Goal: Navigation & Orientation: Find specific page/section

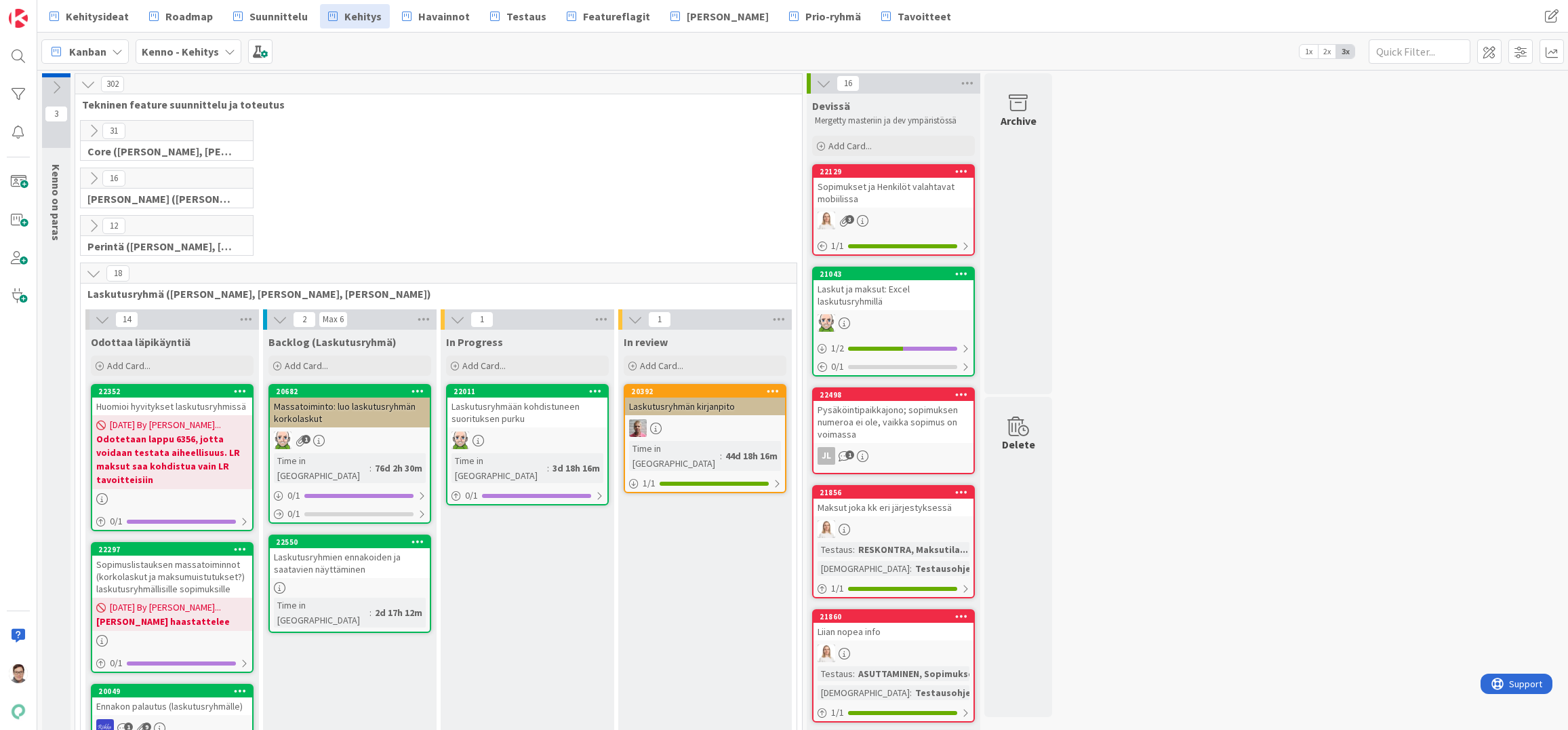
click at [87, 269] on icon at bounding box center [94, 274] width 15 height 15
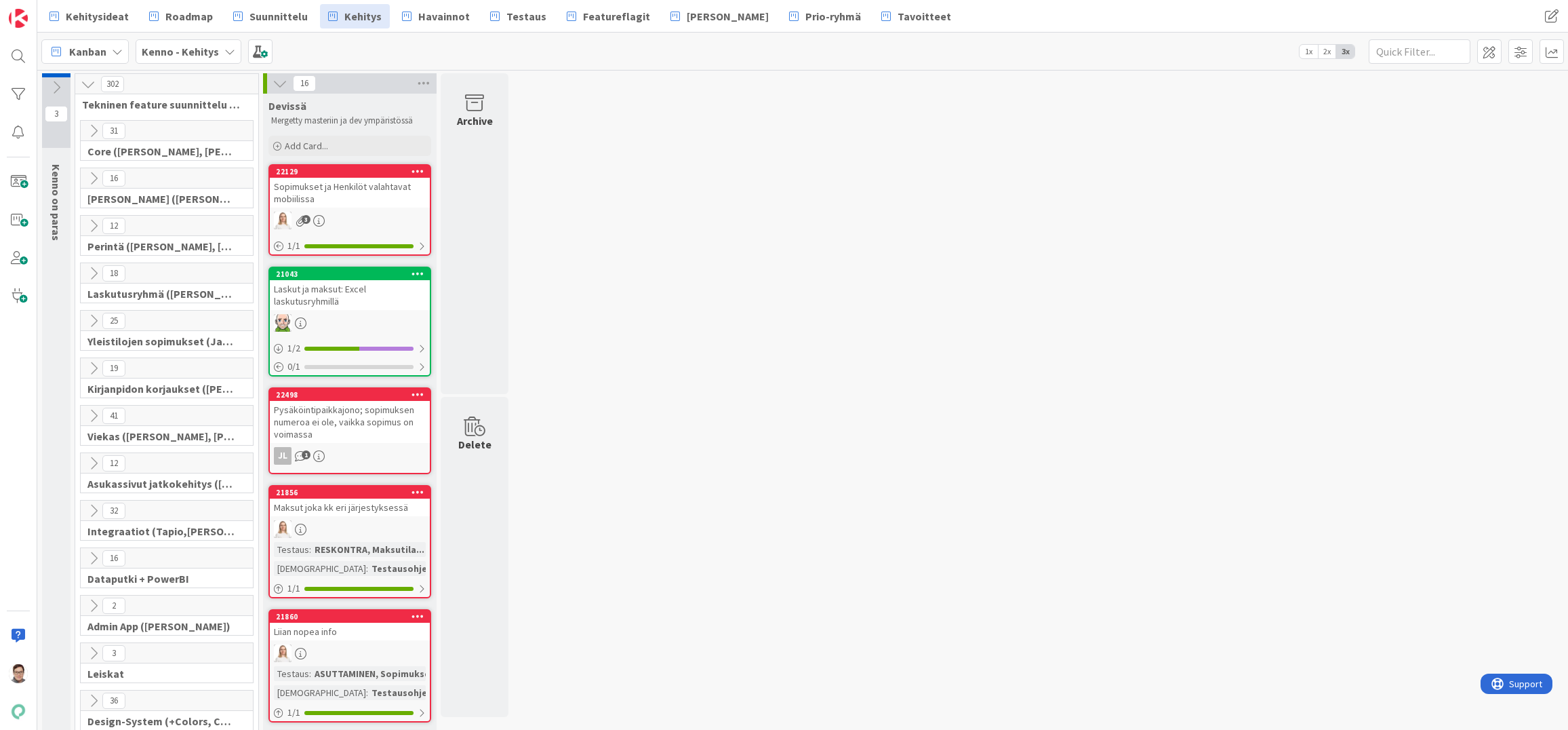
click at [273, 19] on span "Suunnittelu" at bounding box center [279, 16] width 58 height 16
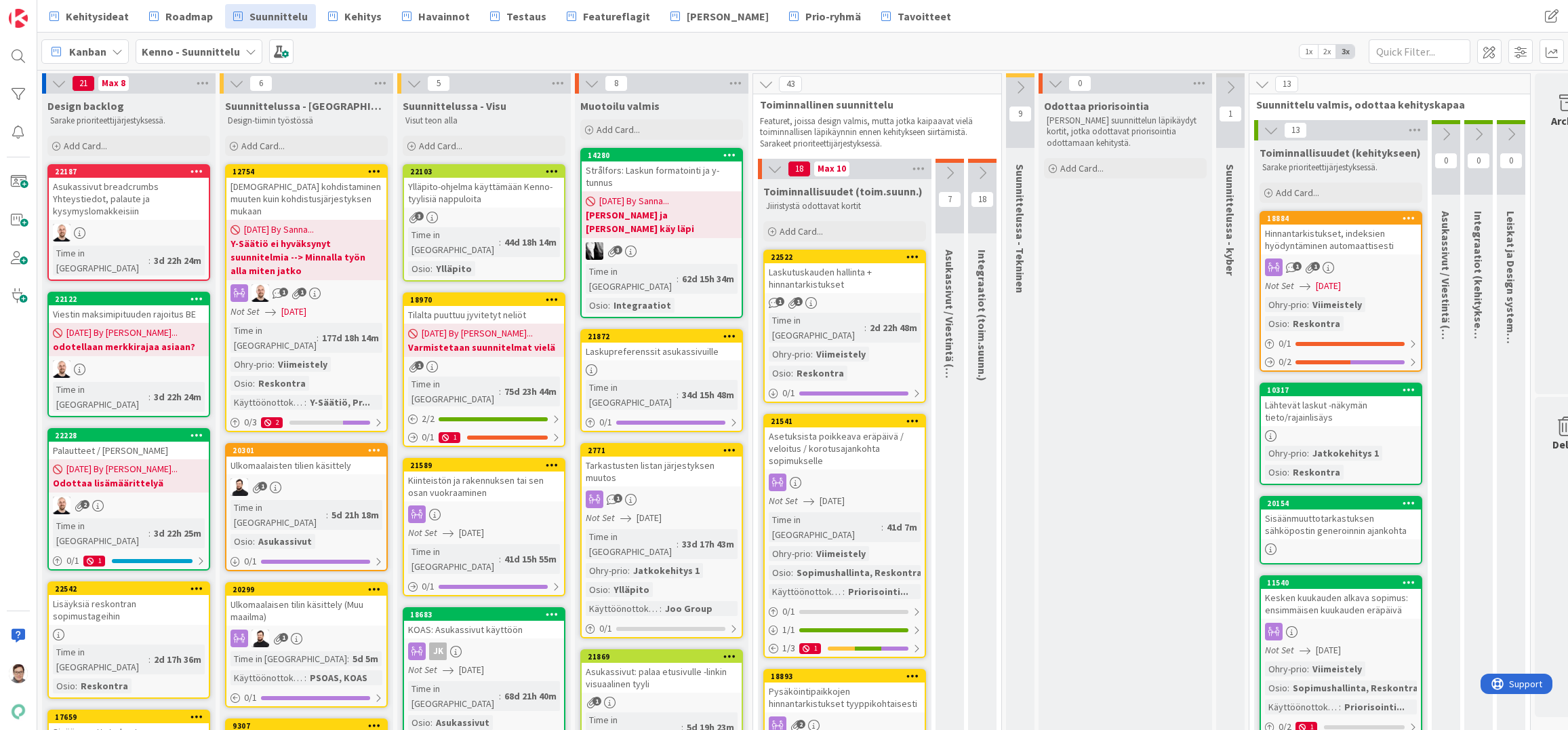
click at [660, 364] on div at bounding box center [661, 369] width 160 height 11
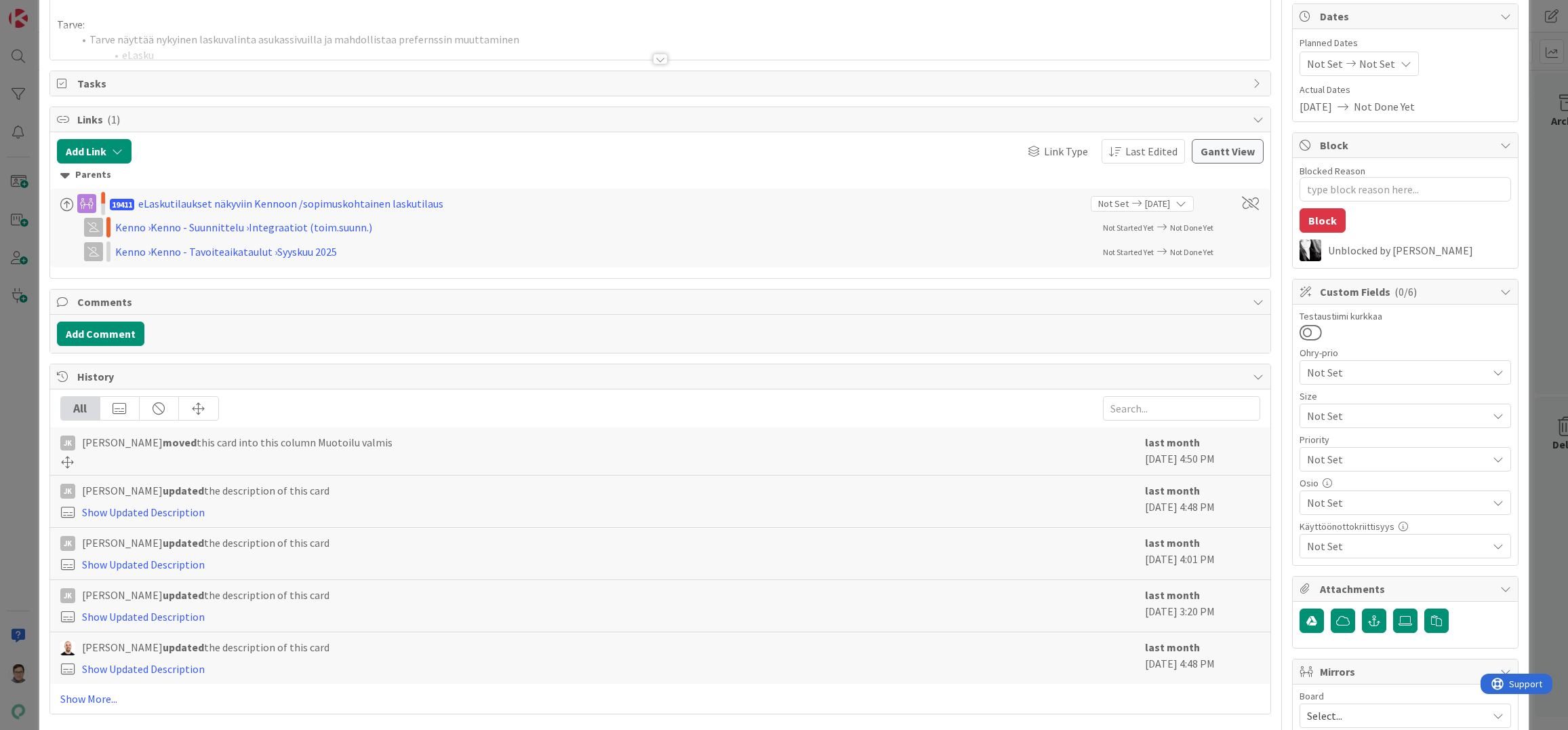
scroll to position [136, 0]
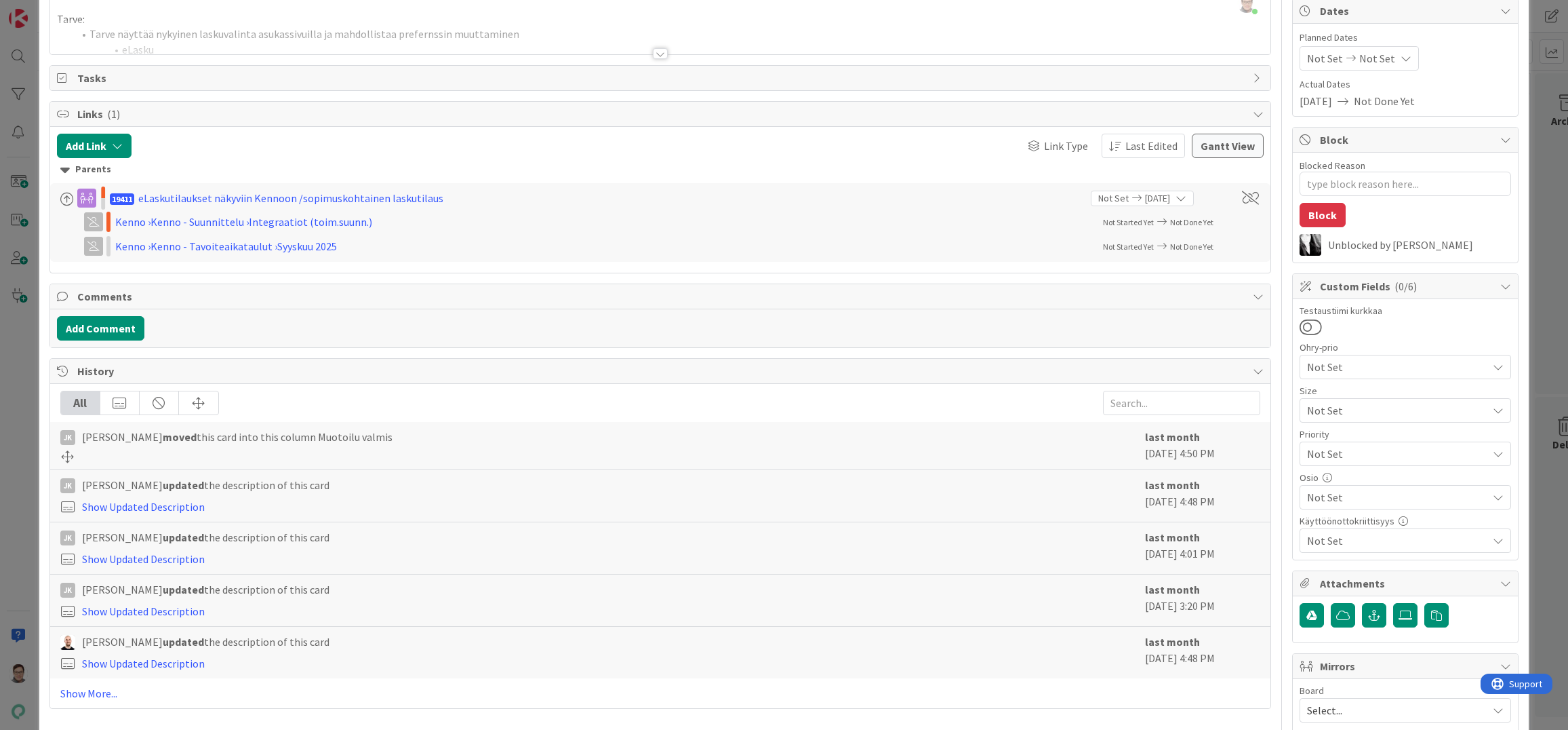
click at [1327, 491] on span "Not Set" at bounding box center [1397, 497] width 180 height 16
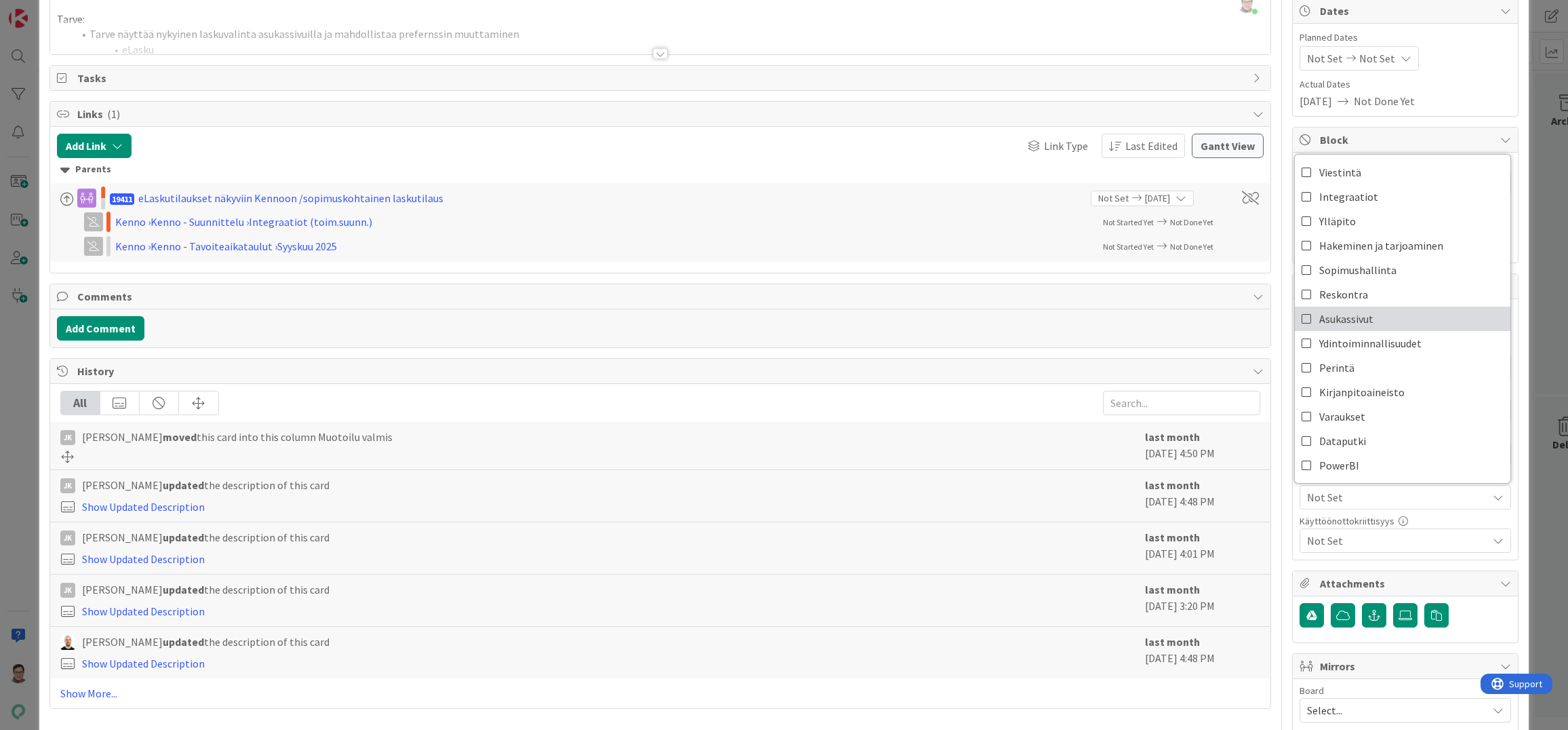
click at [1301, 316] on icon at bounding box center [1306, 318] width 11 height 20
type textarea "x"
click at [1346, 566] on div "Owner Suunnittelutaski Dates Planned Dates Not Set Not Set Actual Dates 06/16/2…" at bounding box center [1406, 368] width 227 height 903
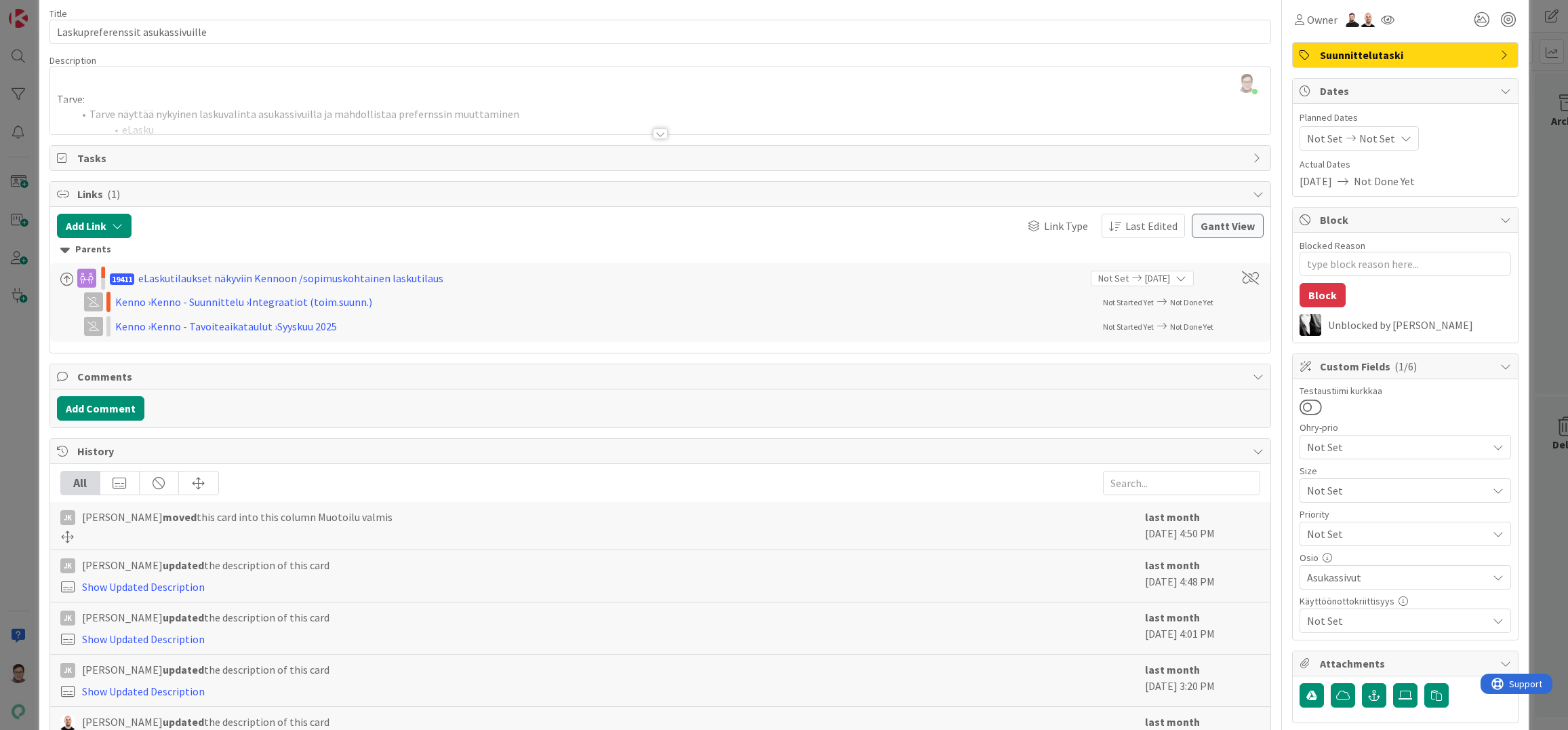
scroll to position [0, 0]
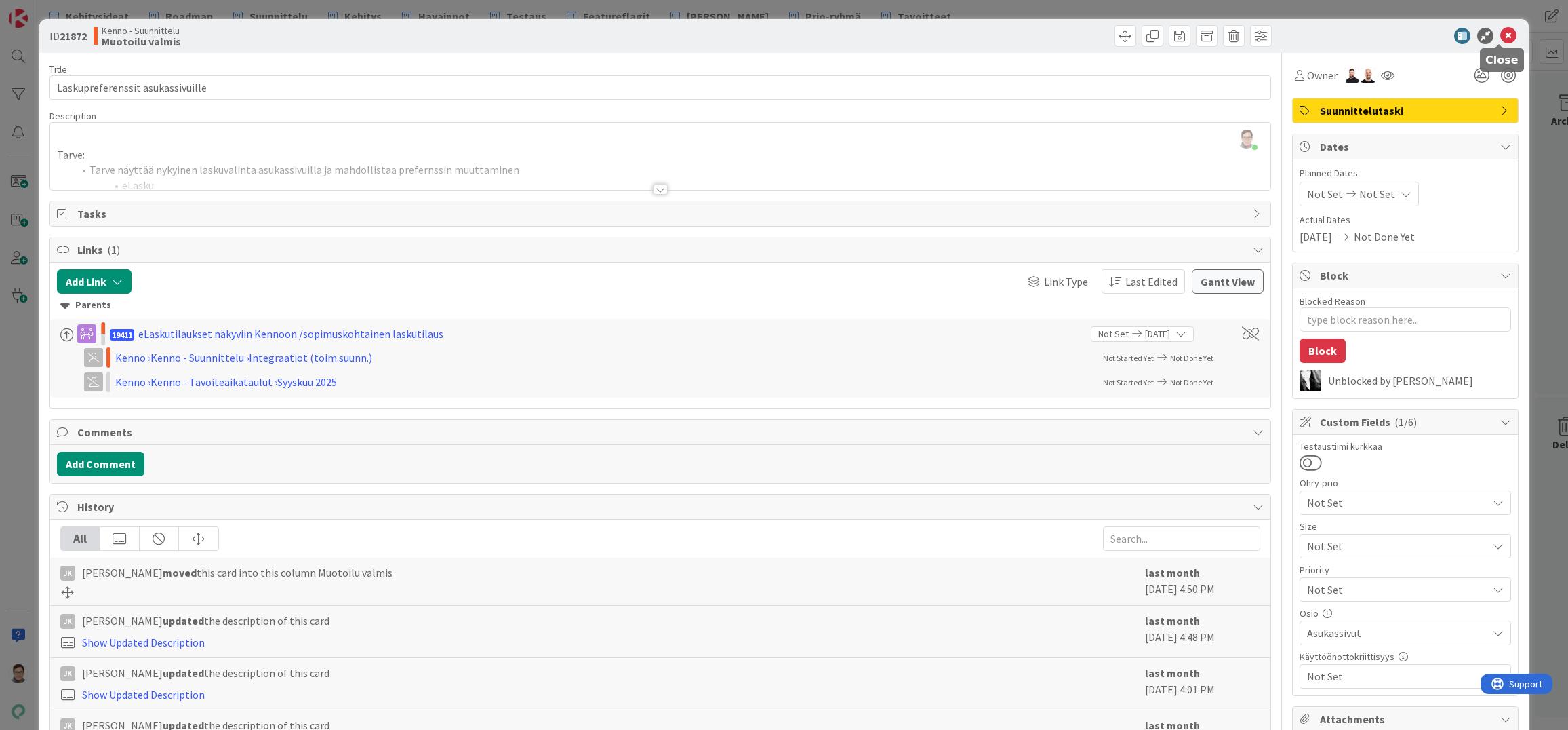
click at [1500, 42] on icon at bounding box center [1508, 36] width 16 height 16
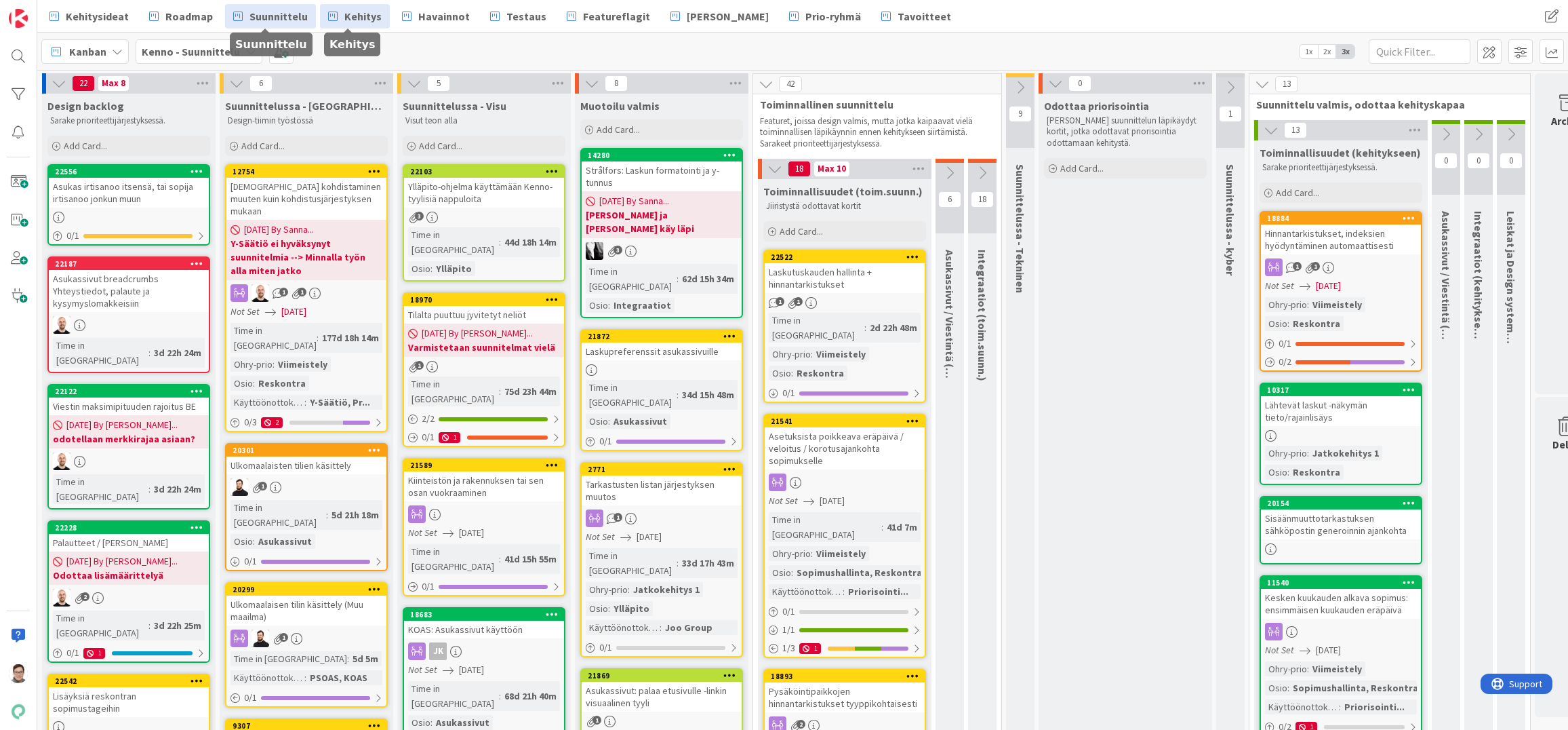
click at [347, 16] on span "Kehitys" at bounding box center [363, 16] width 37 height 16
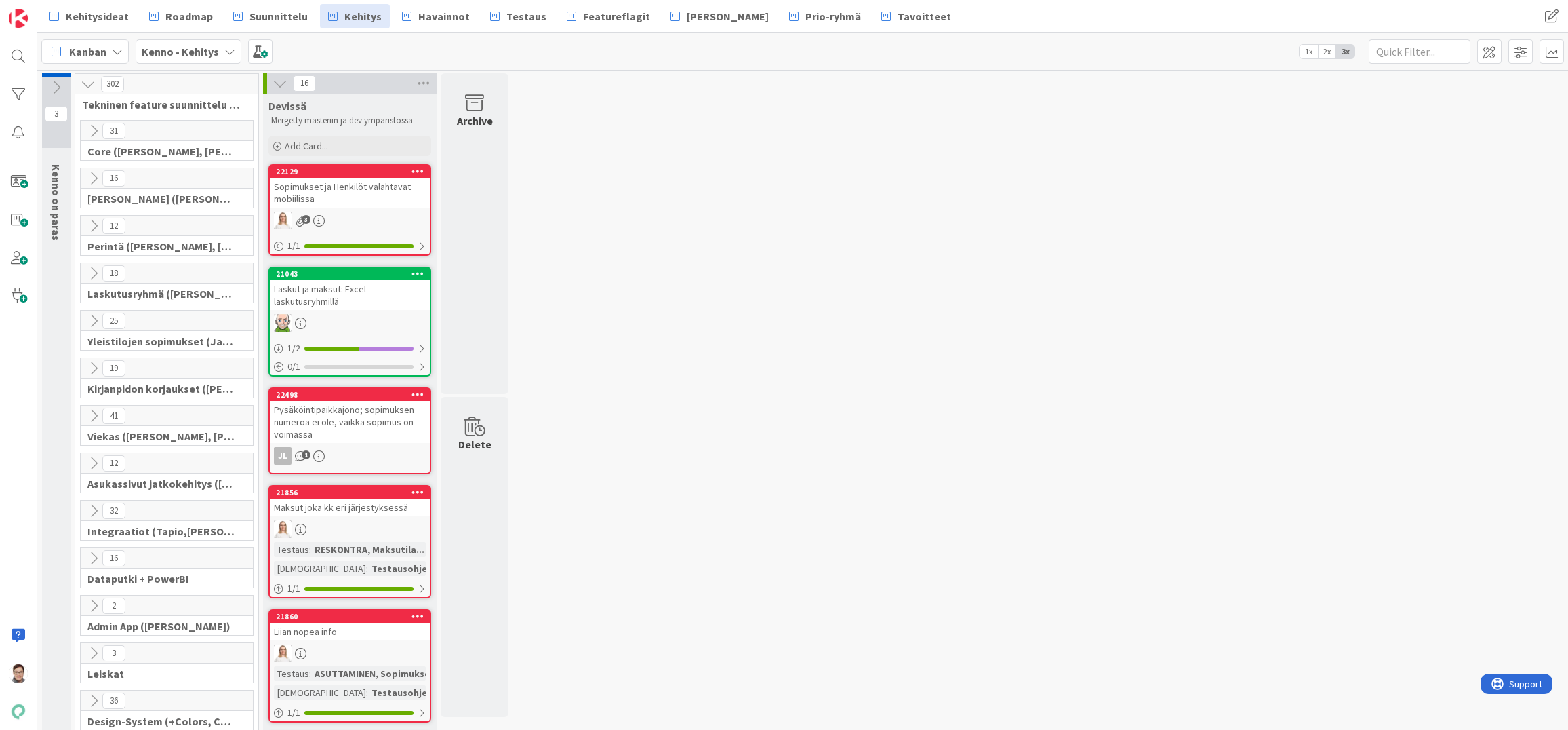
click at [95, 371] on icon at bounding box center [94, 368] width 15 height 15
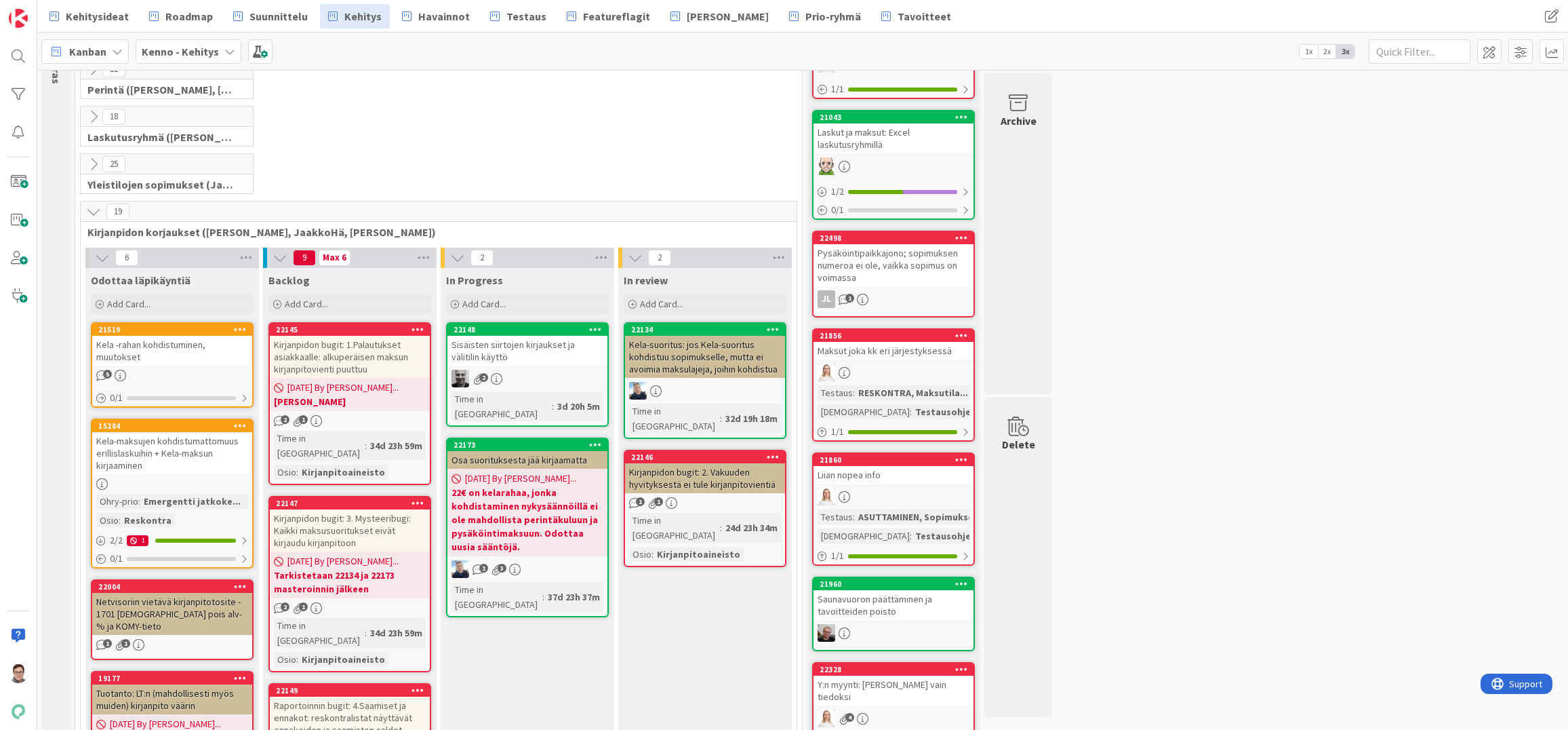
scroll to position [204, 0]
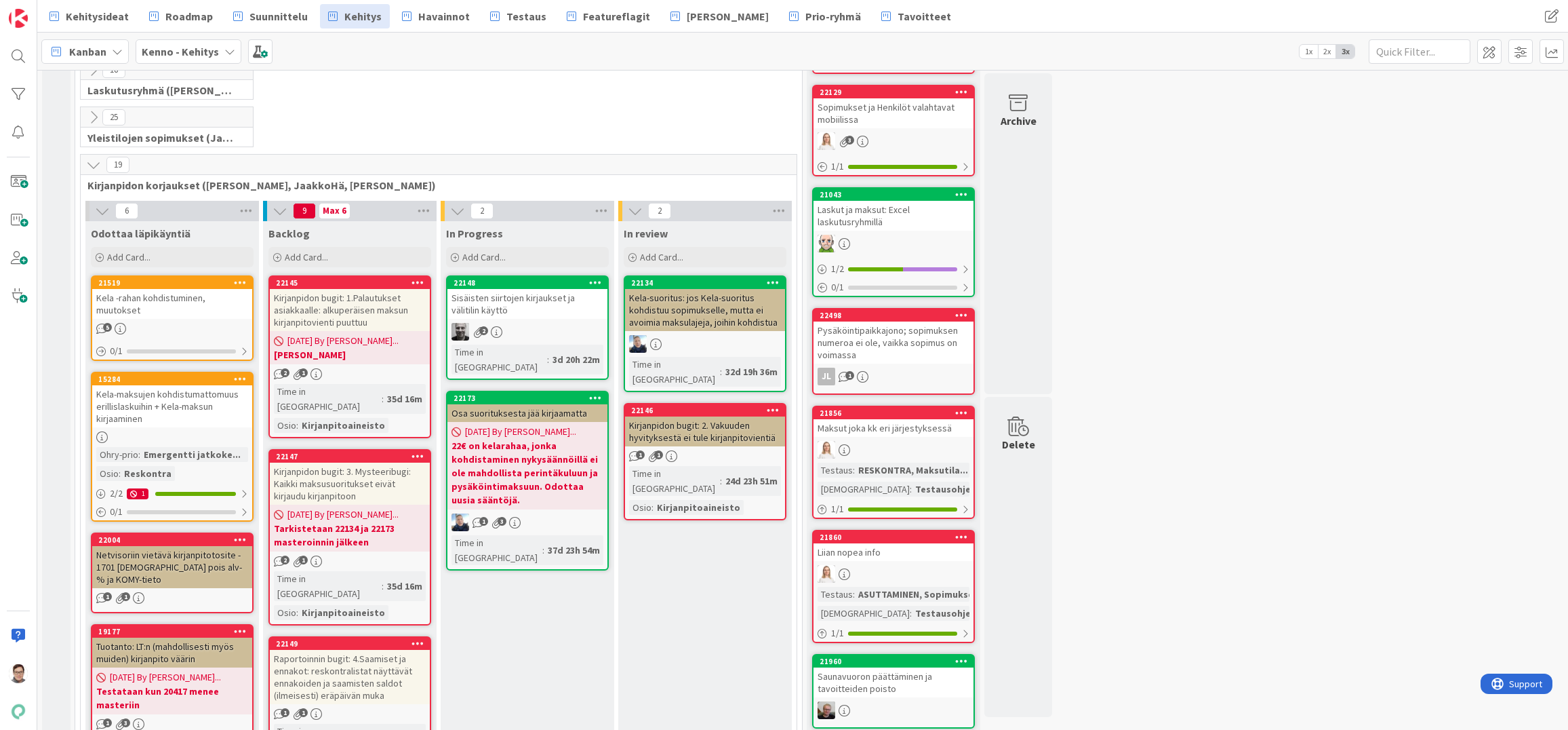
scroll to position [0, 0]
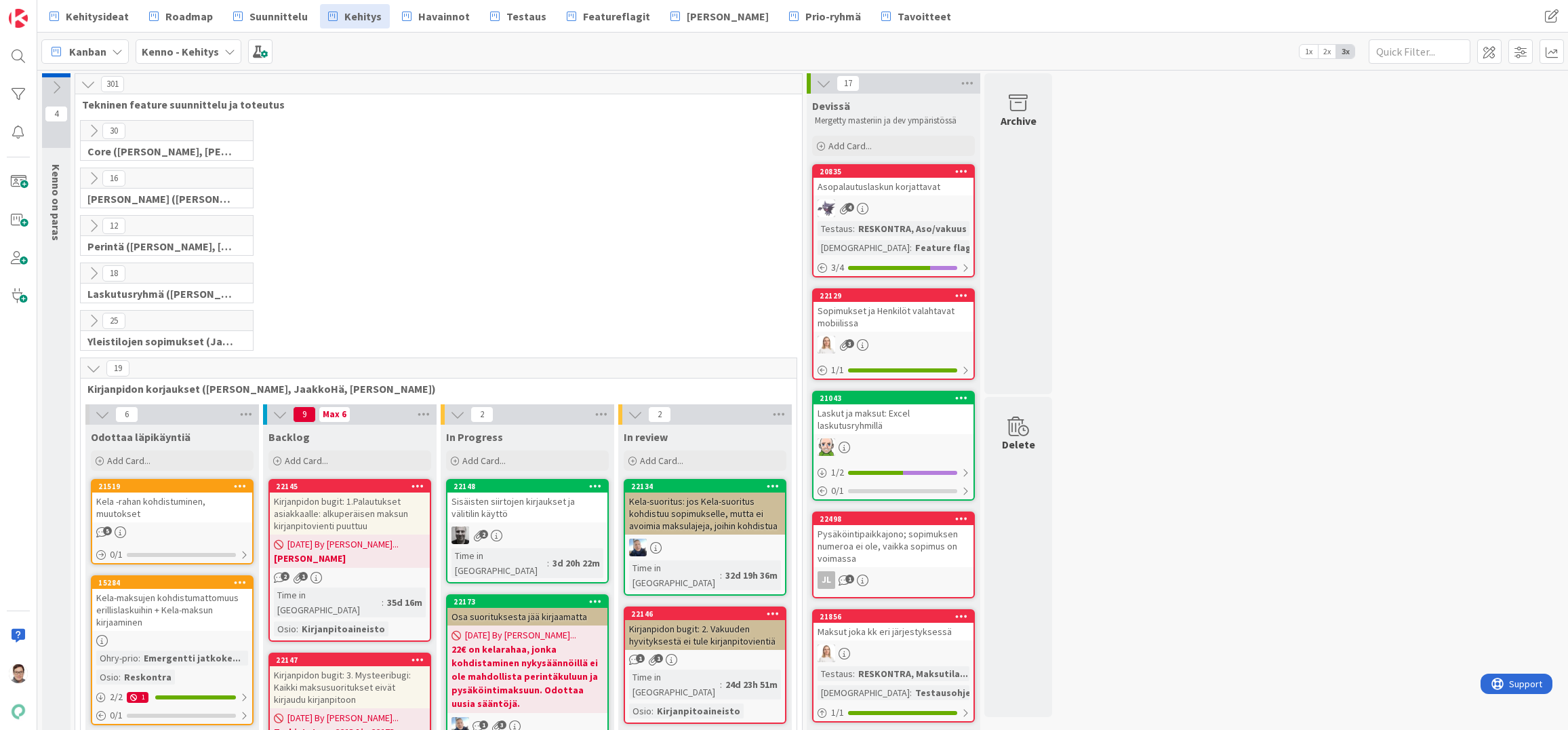
click at [92, 177] on icon at bounding box center [94, 178] width 15 height 15
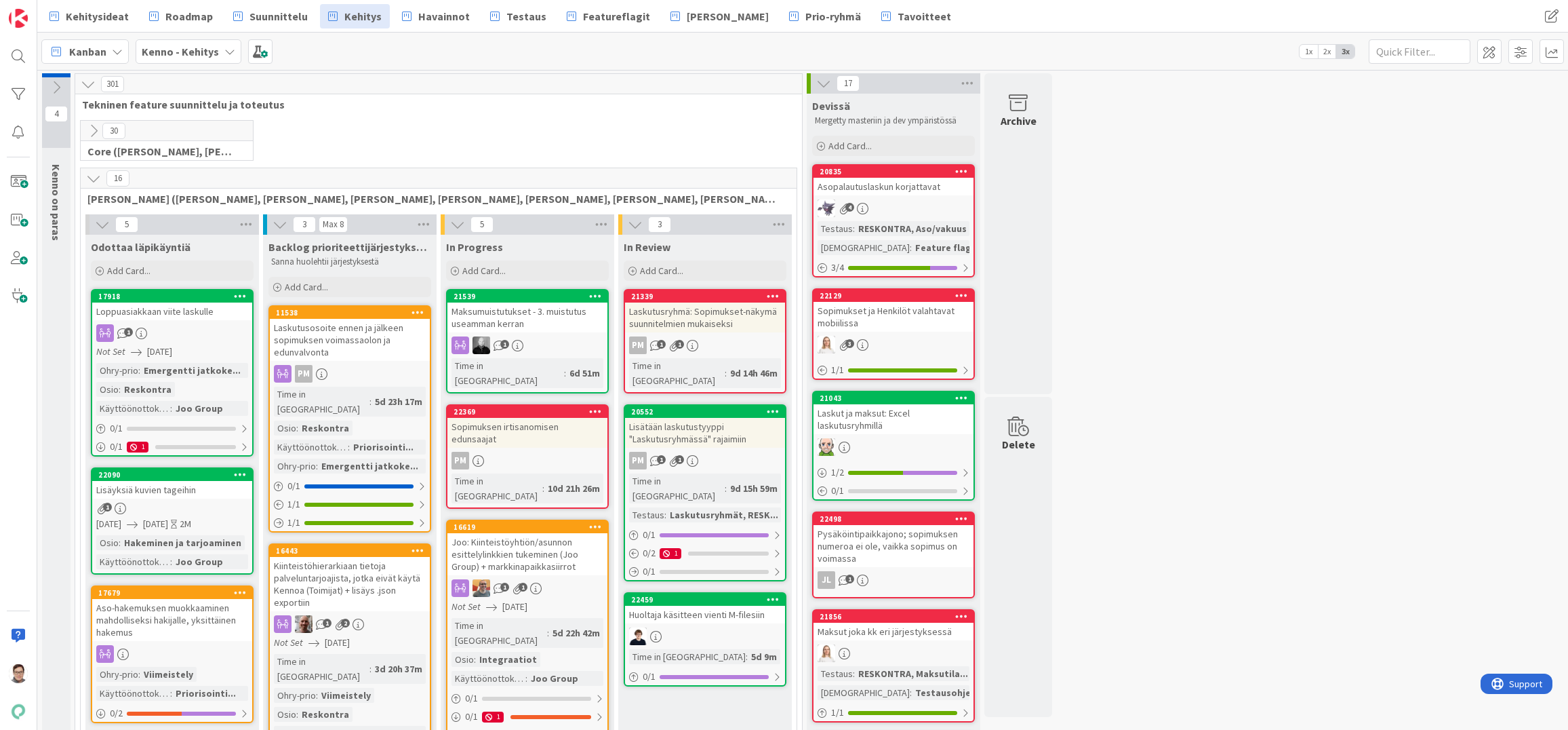
click at [98, 180] on icon at bounding box center [94, 178] width 15 height 15
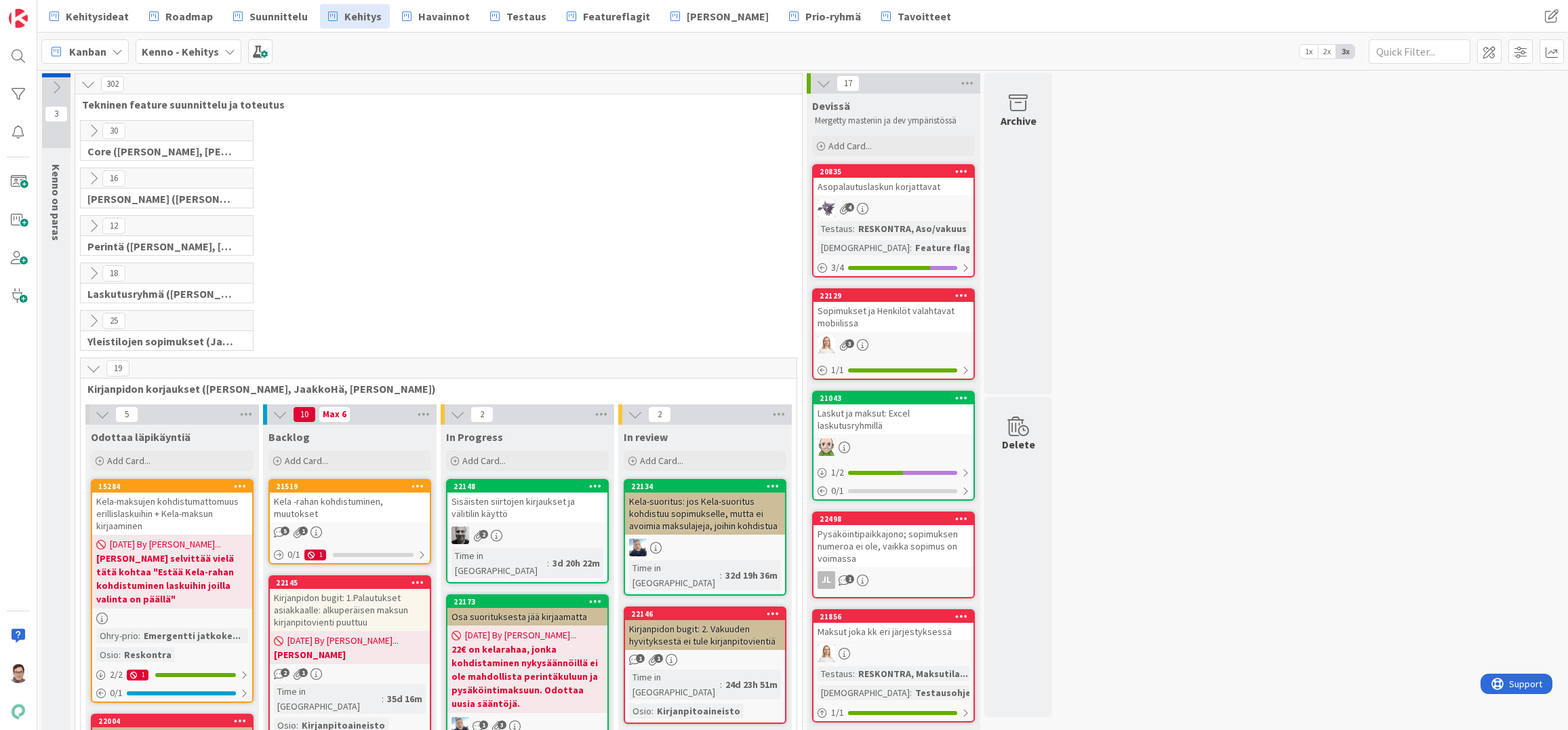
click at [176, 501] on div "Kela-maksujen kohdistumattomuus erillislaskuihin + Kela-maksun kirjaaminen" at bounding box center [172, 513] width 160 height 42
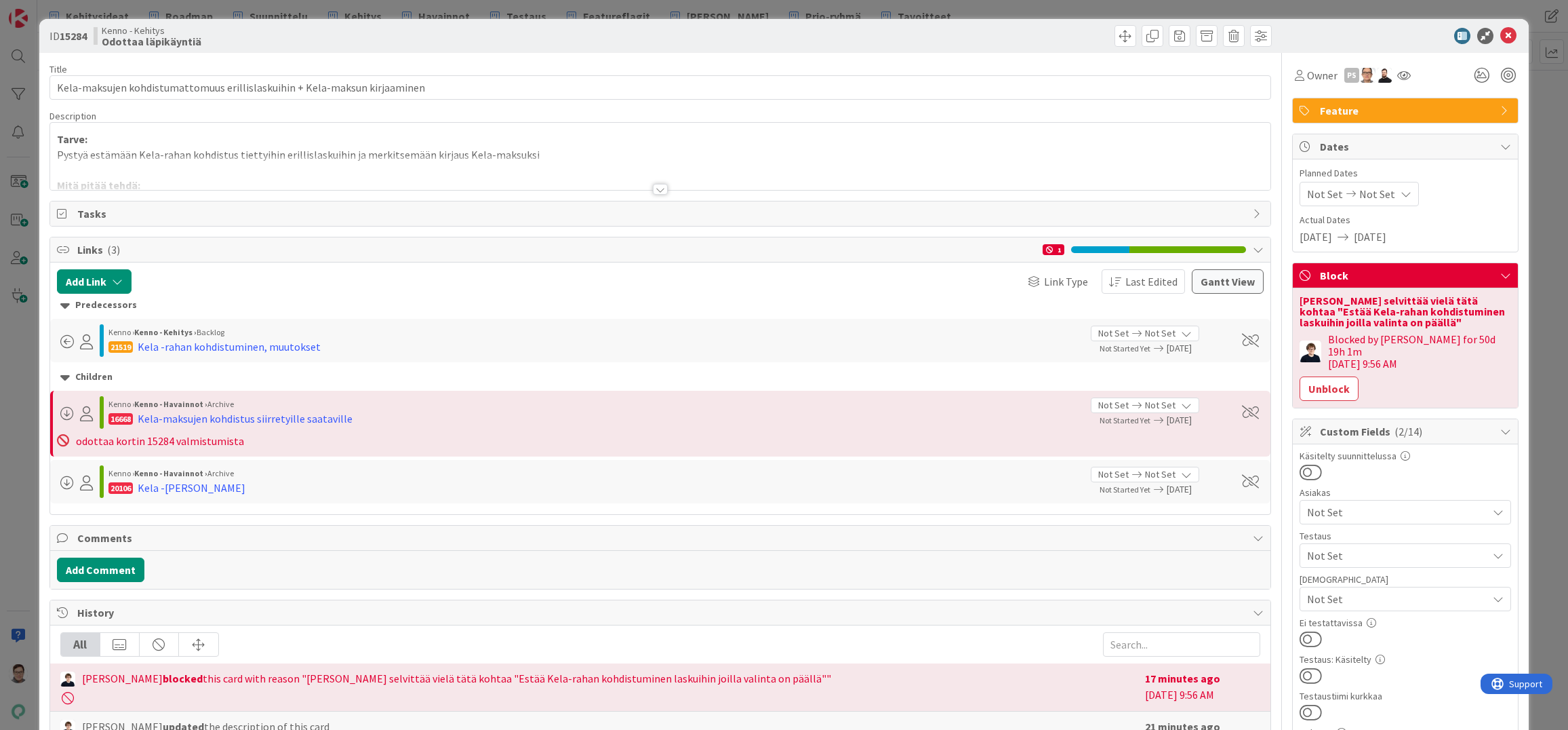
click at [655, 189] on div at bounding box center [660, 189] width 15 height 11
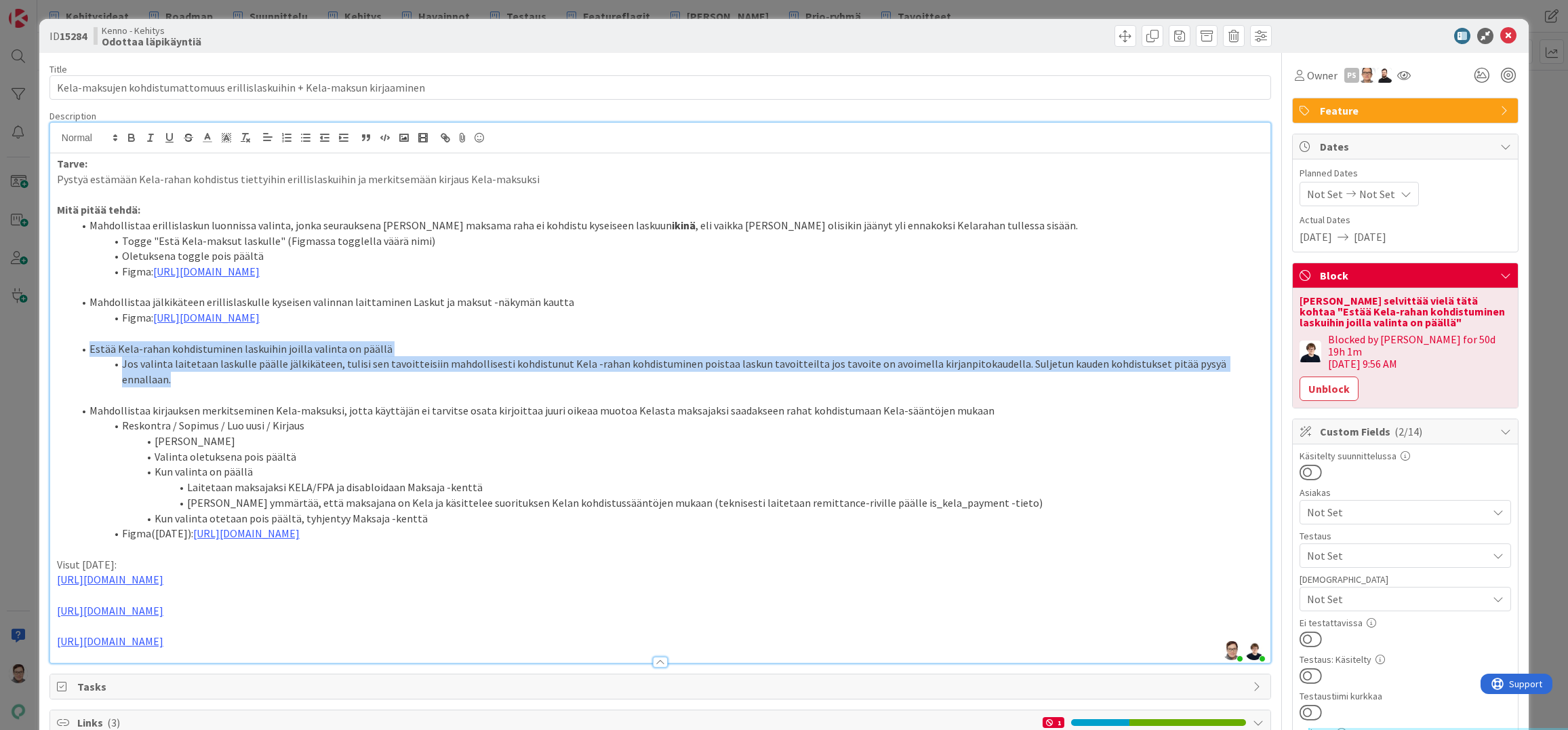
drag, startPoint x: 1237, startPoint y: 363, endPoint x: 69, endPoint y: 345, distance: 1168.1
click at [69, 345] on ol "Estää Kela-rahan kohdistuminen laskuihin joilla valinta on päällä Jos valinta l…" at bounding box center [660, 365] width 1207 height 46
copy ol "Estää Kela-rahan kohdistuminen laskuihin joilla valinta on päällä Jos valinta l…"
drag, startPoint x: 470, startPoint y: 721, endPoint x: 471, endPoint y: 729, distance: 8.1
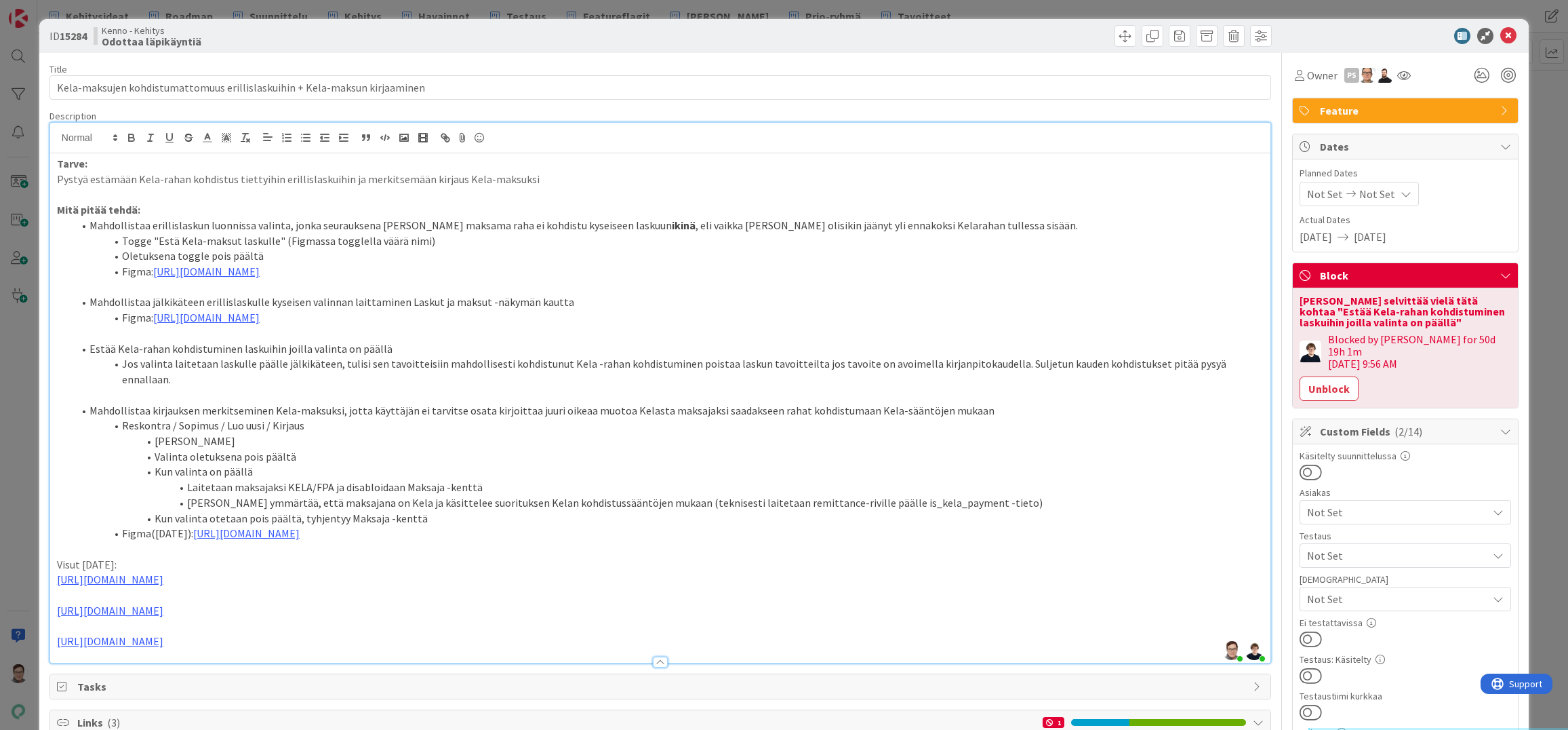
click at [1501, 35] on icon at bounding box center [1508, 36] width 16 height 16
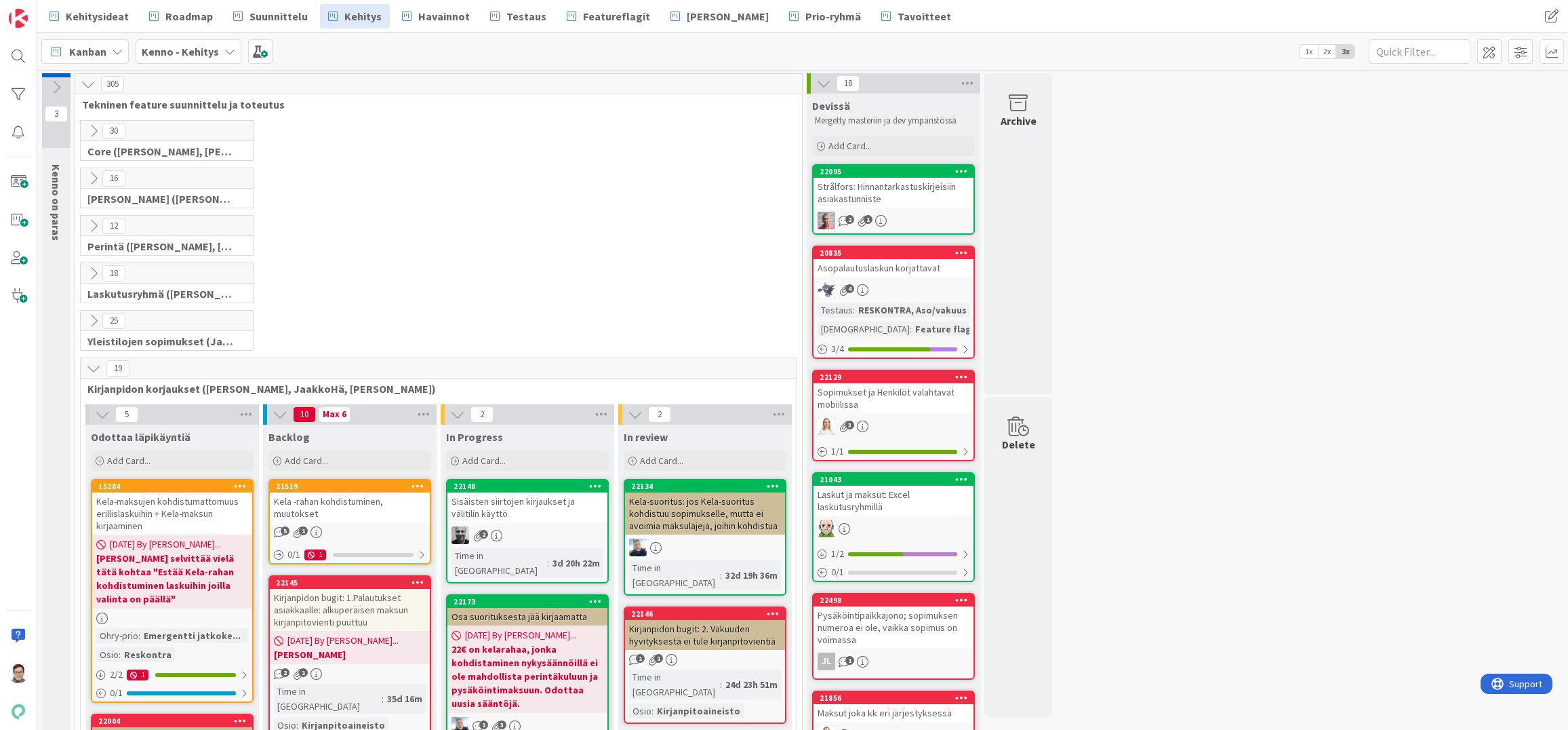
click at [92, 367] on icon at bounding box center [94, 368] width 15 height 15
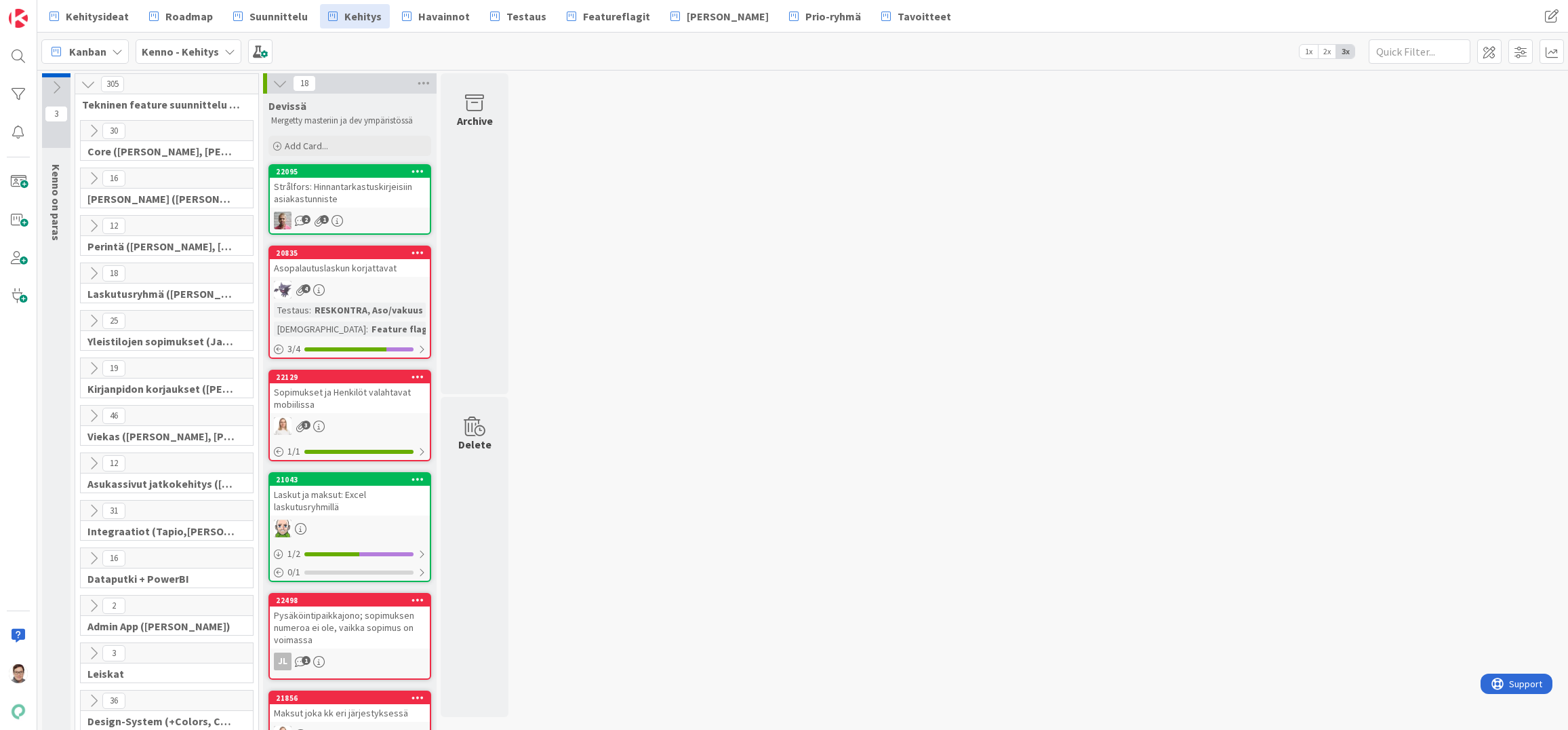
drag, startPoint x: 1045, startPoint y: 716, endPoint x: 1033, endPoint y: 724, distance: 14.4
